Goal: Task Accomplishment & Management: Manage account settings

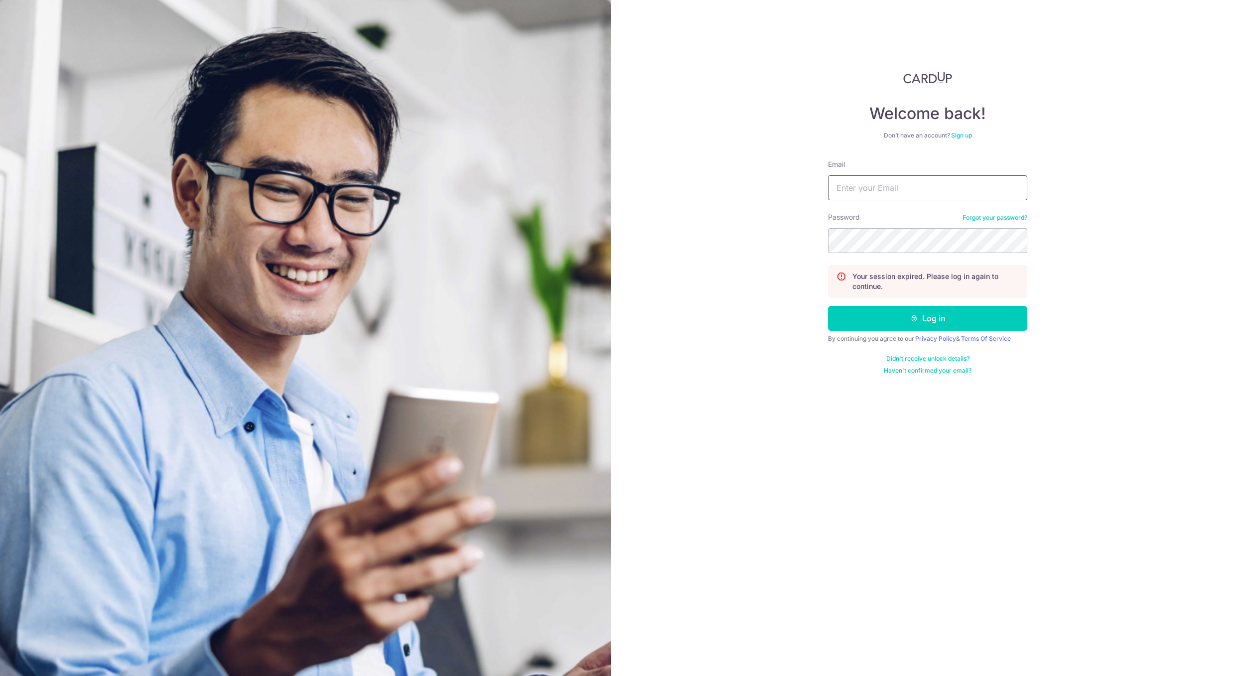
click at [927, 185] on input "Email" at bounding box center [927, 187] width 199 height 25
type input "[EMAIL_ADDRESS][DOMAIN_NAME]"
click at [961, 318] on button "Log in" at bounding box center [927, 318] width 199 height 25
click at [958, 193] on input "Email" at bounding box center [927, 187] width 199 height 25
type input "[EMAIL_ADDRESS][DOMAIN_NAME]"
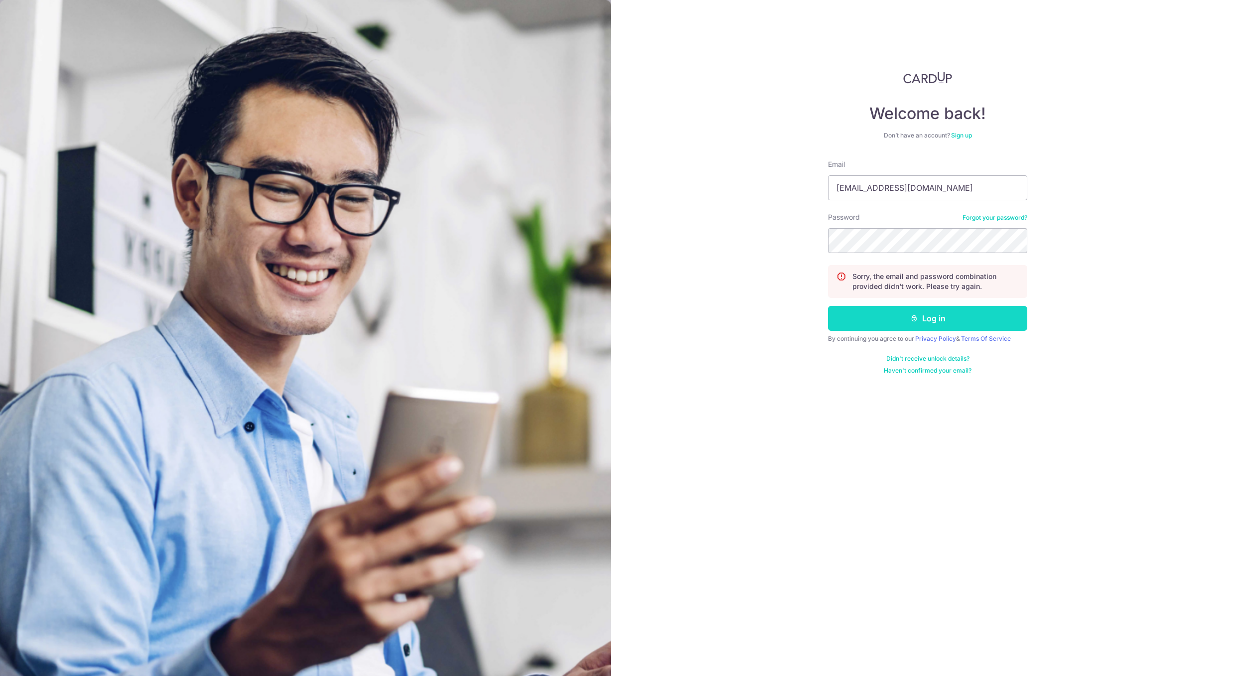
click at [865, 318] on button "Log in" at bounding box center [927, 318] width 199 height 25
